Goal: Task Accomplishment & Management: Complete application form

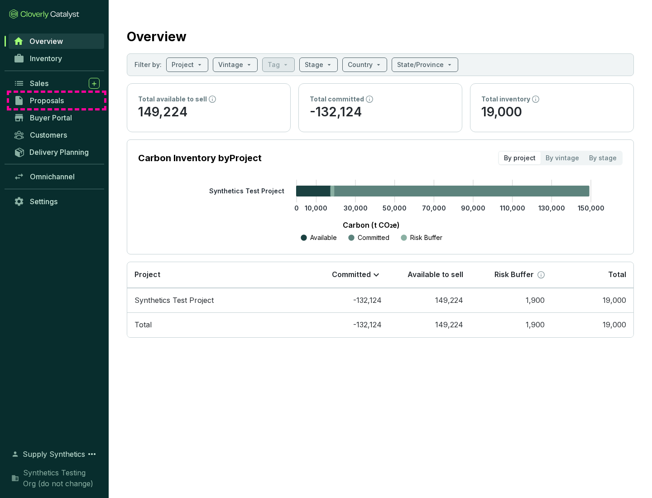
click at [57, 100] on span "Proposals" at bounding box center [47, 100] width 34 height 9
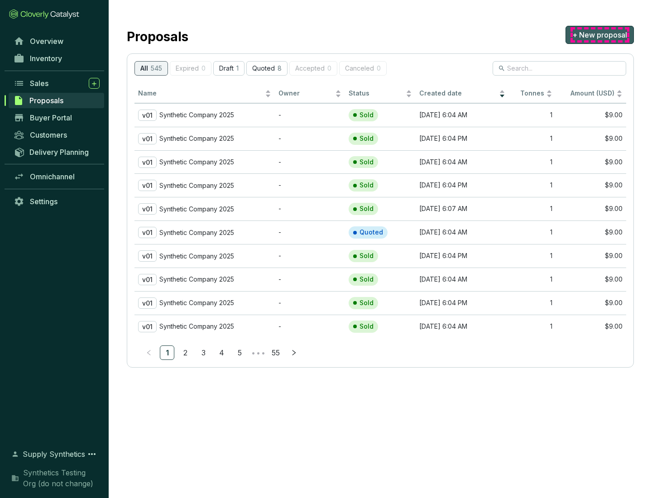
click at [599, 35] on span "+ New proposal" at bounding box center [599, 34] width 55 height 11
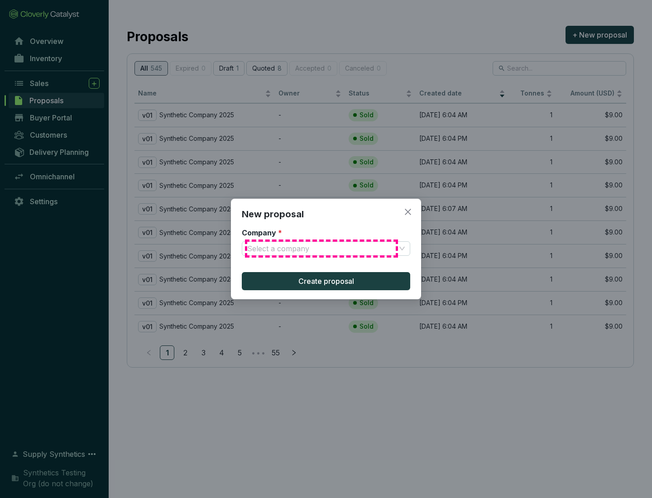
click at [321, 248] on input "Company *" at bounding box center [321, 249] width 148 height 14
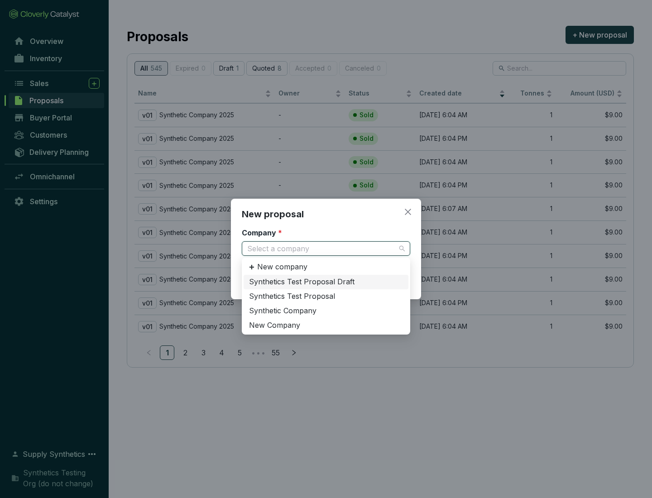
click at [326, 310] on div "Synthetic Company" at bounding box center [326, 311] width 154 height 10
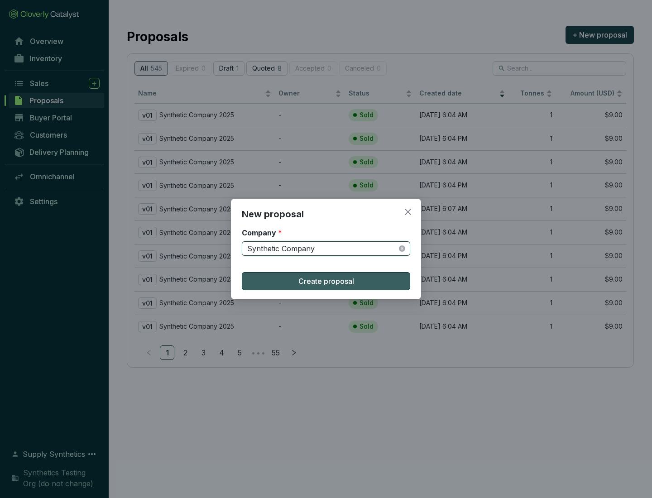
click at [326, 281] on span "Create proposal" at bounding box center [326, 281] width 56 height 11
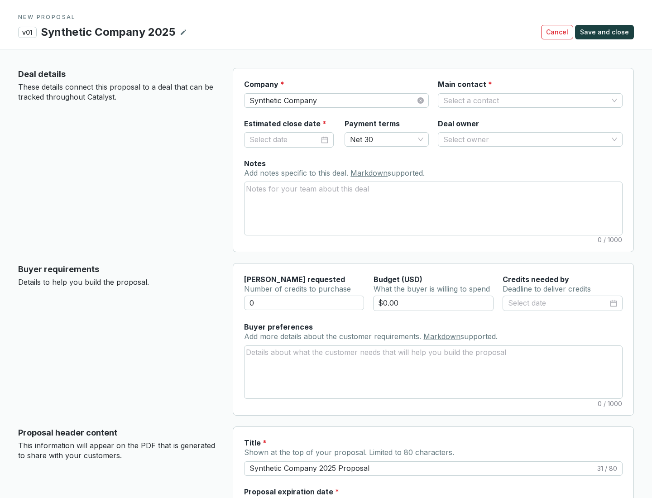
click at [525, 100] on input "Main contact *" at bounding box center [525, 101] width 165 height 14
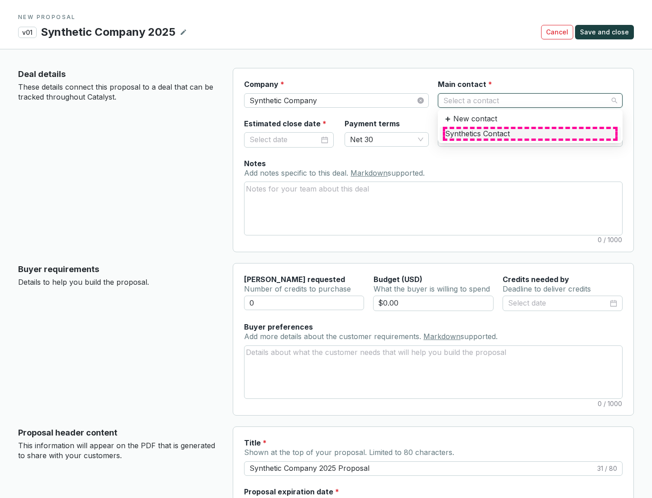
click at [530, 134] on div "Synthetics Contact" at bounding box center [530, 134] width 170 height 10
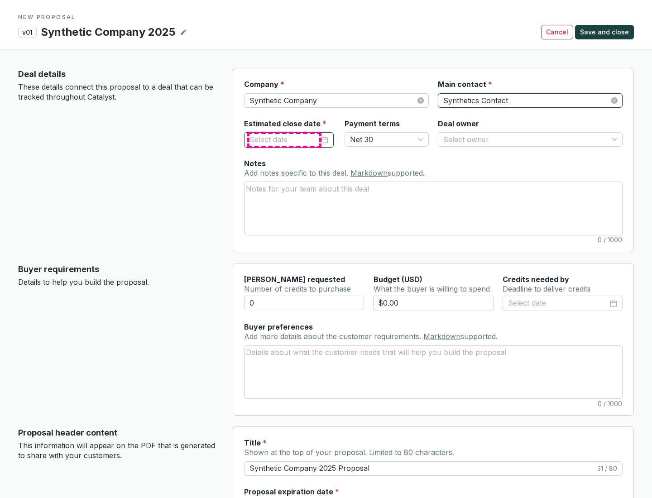
click at [284, 139] on input "Estimated close date *" at bounding box center [284, 140] width 70 height 12
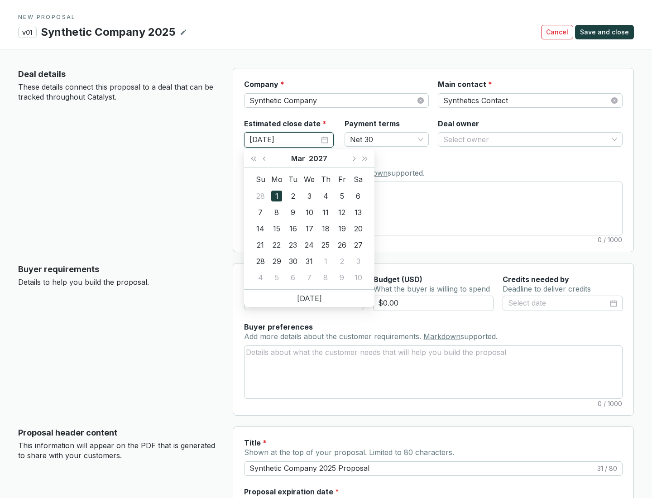
type input "[DATE]"
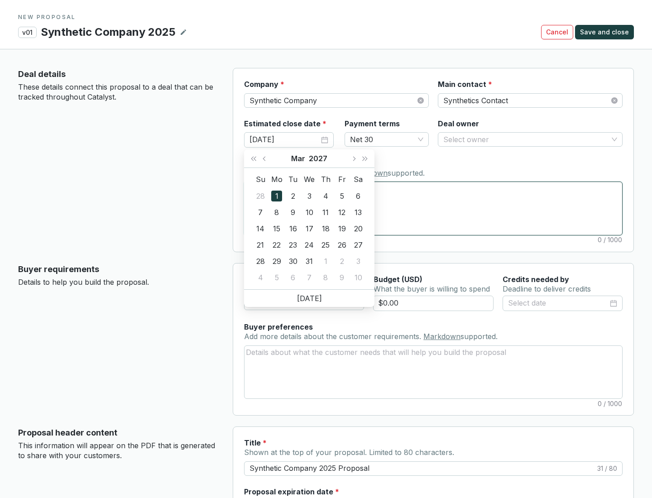
click at [433, 208] on textarea "Notes Add notes specific to this deal. Markdown supported." at bounding box center [432, 208] width 377 height 53
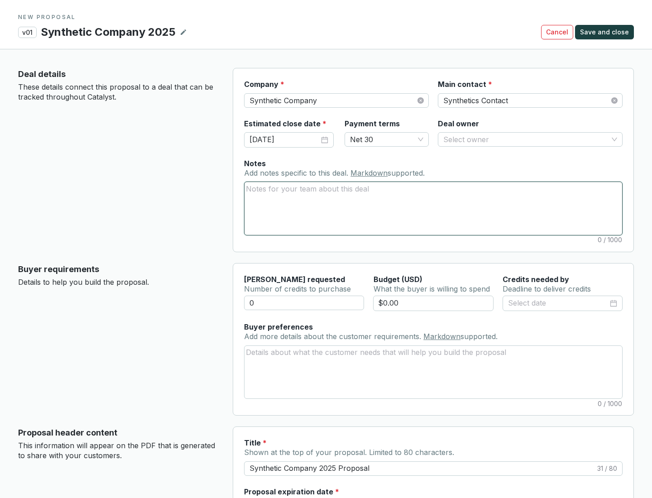
scroll to position [54, 0]
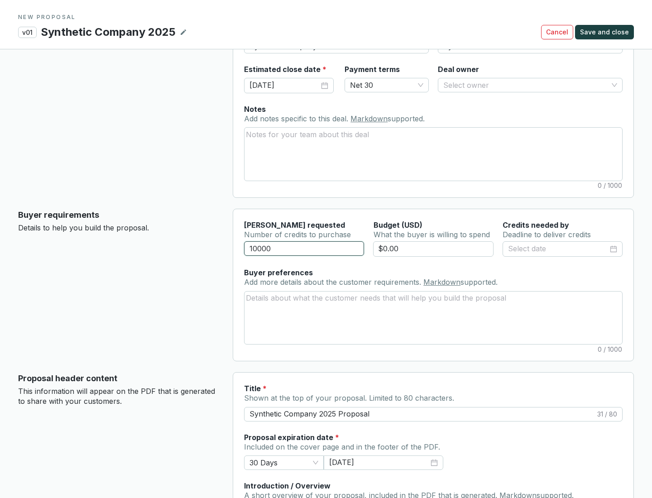
type input "10000"
type input "$0.00"
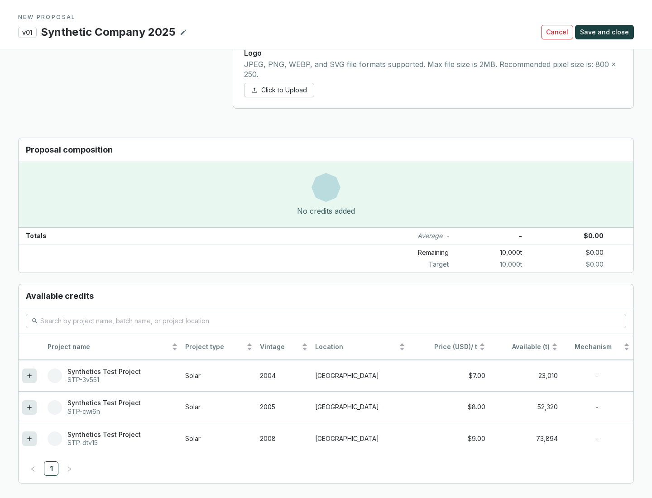
click at [29, 439] on icon at bounding box center [29, 438] width 4 height 4
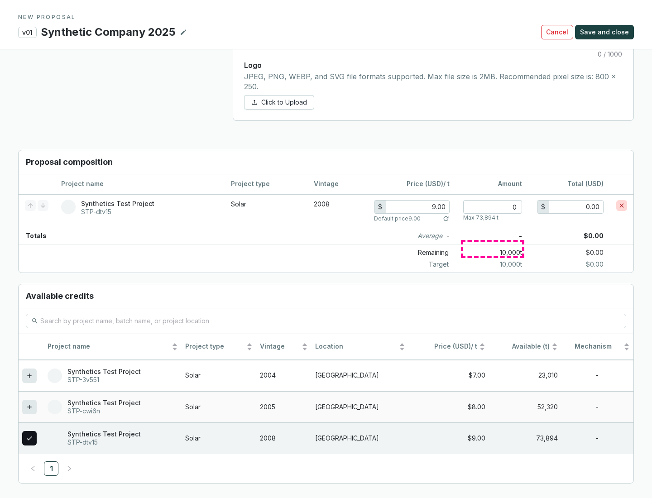
scroll to position [520, 0]
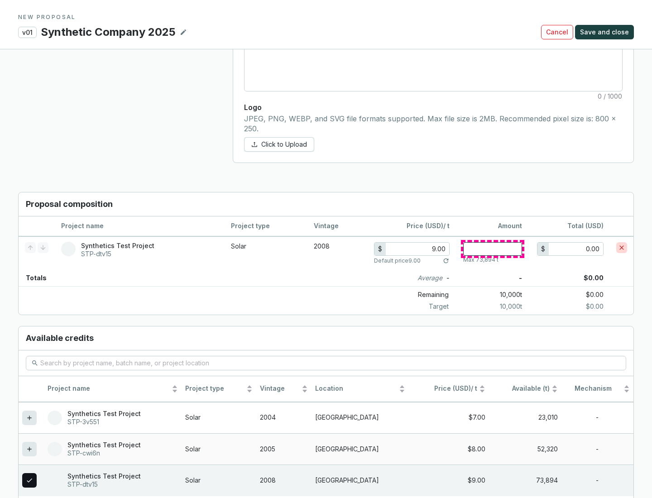
type input "1"
type input "9.00"
type input "1"
click at [606, 32] on span "Save and close" at bounding box center [604, 32] width 49 height 9
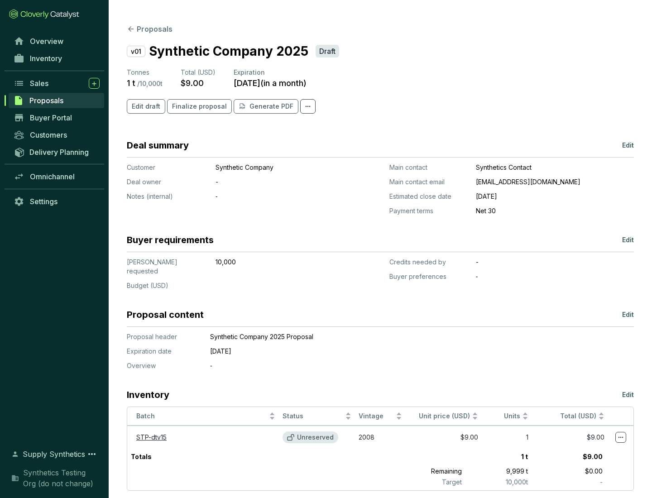
click at [196, 106] on span "Finalize proposal" at bounding box center [199, 106] width 55 height 9
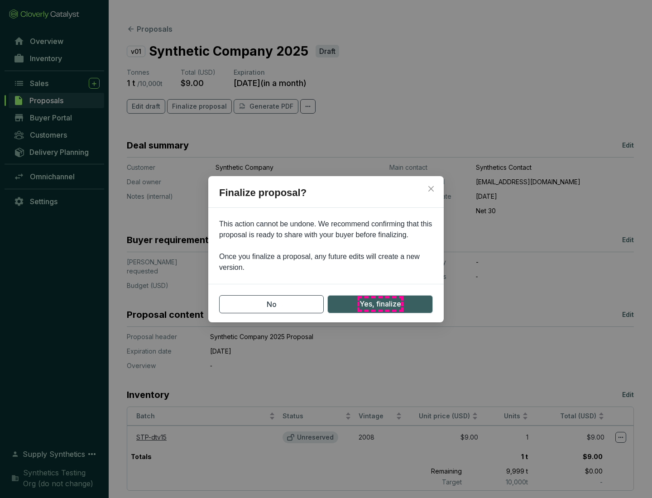
click at [380, 304] on span "Yes, finalize" at bounding box center [380, 303] width 42 height 11
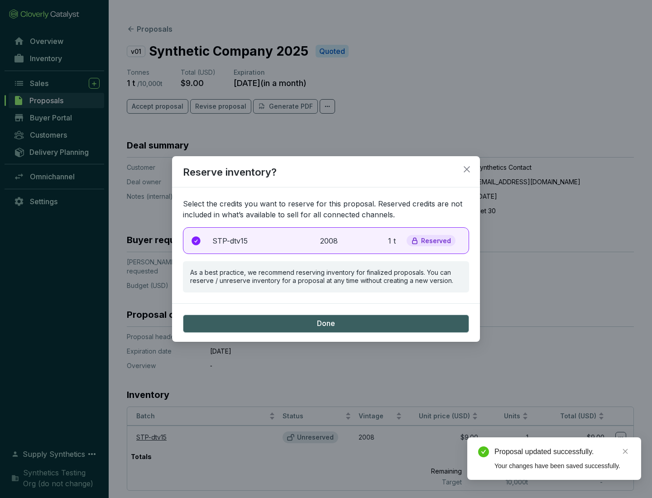
click at [326, 240] on p "2008" at bounding box center [330, 240] width 20 height 11
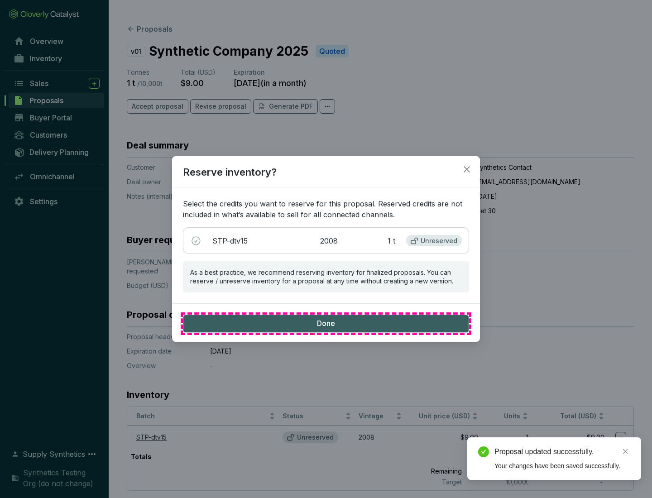
click at [326, 323] on span "Done" at bounding box center [326, 324] width 18 height 10
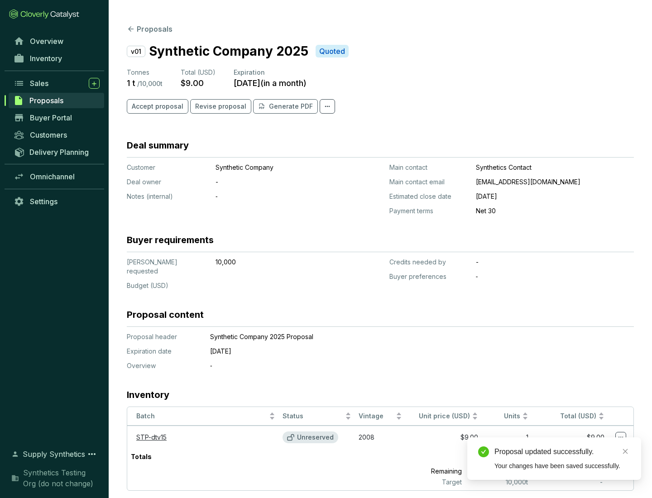
click at [562, 452] on div "Proposal updated successfully." at bounding box center [562, 451] width 136 height 11
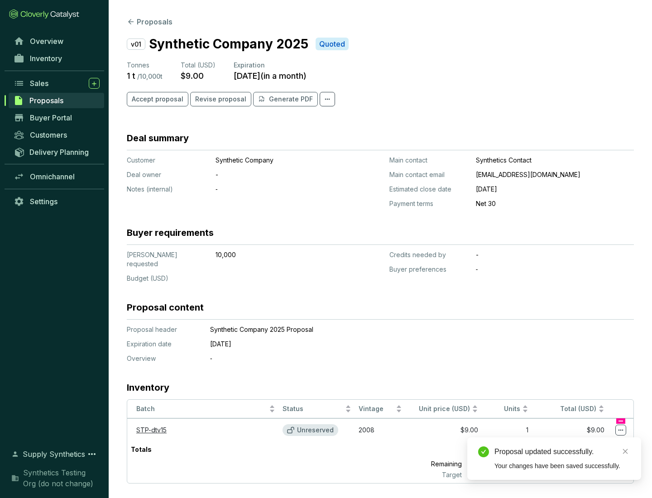
click at [621, 430] on icon at bounding box center [620, 430] width 5 height 1
click at [593, 441] on div "Proposal updated successfully. Your changes have been saved successfully." at bounding box center [554, 458] width 174 height 43
click at [562, 452] on div "Proposal updated successfully." at bounding box center [562, 451] width 136 height 11
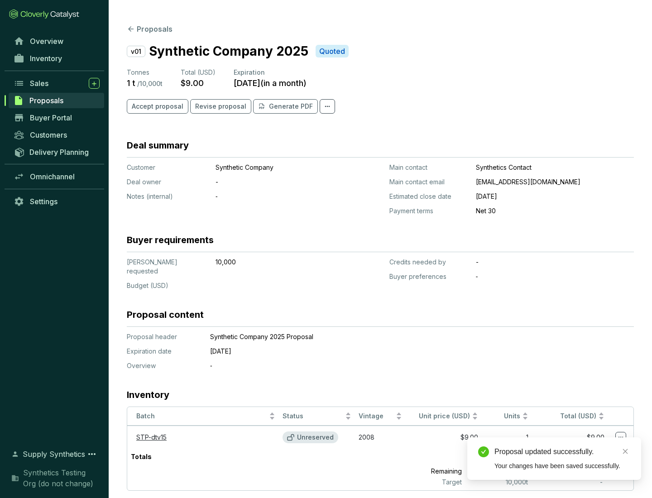
click at [156, 106] on span "Accept proposal" at bounding box center [158, 106] width 52 height 9
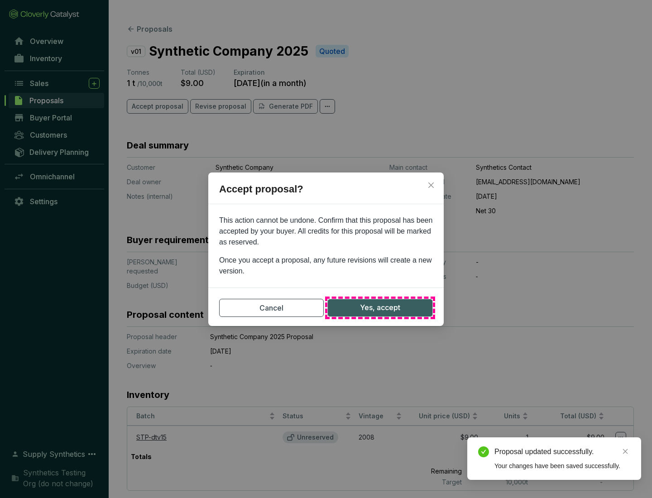
click at [380, 307] on span "Yes, accept" at bounding box center [380, 307] width 40 height 11
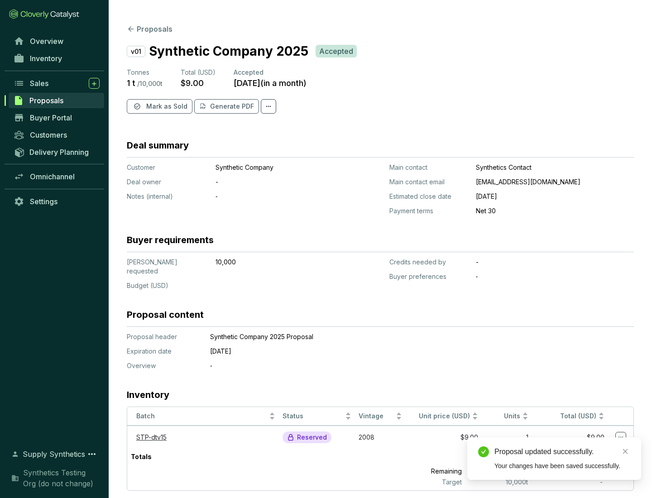
click at [166, 106] on span "Mark as Sold" at bounding box center [166, 106] width 41 height 9
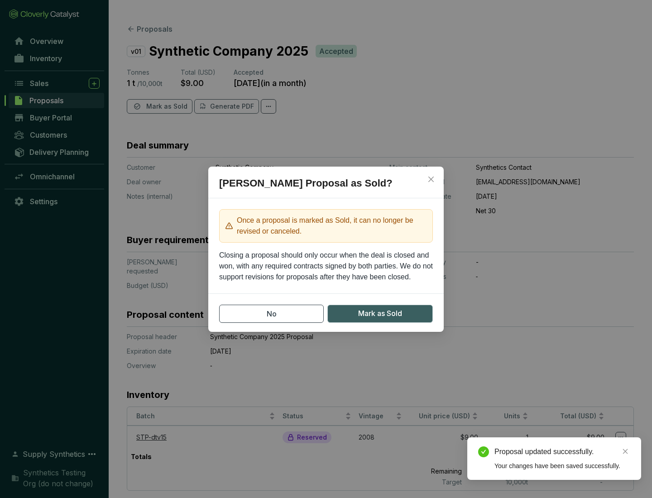
click at [380, 313] on span "Mark as Sold" at bounding box center [380, 313] width 44 height 11
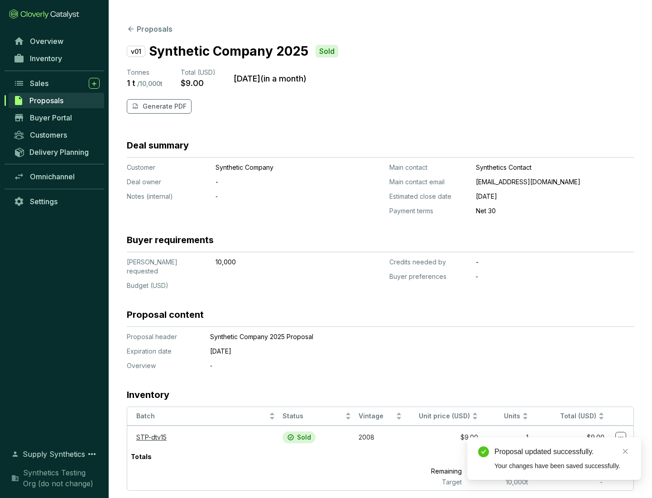
click at [163, 106] on p "Generate PDF" at bounding box center [165, 106] width 44 height 9
click at [562, 452] on div "Proposal updated successfully." at bounding box center [562, 451] width 136 height 11
